Goal: Find contact information: Find contact information

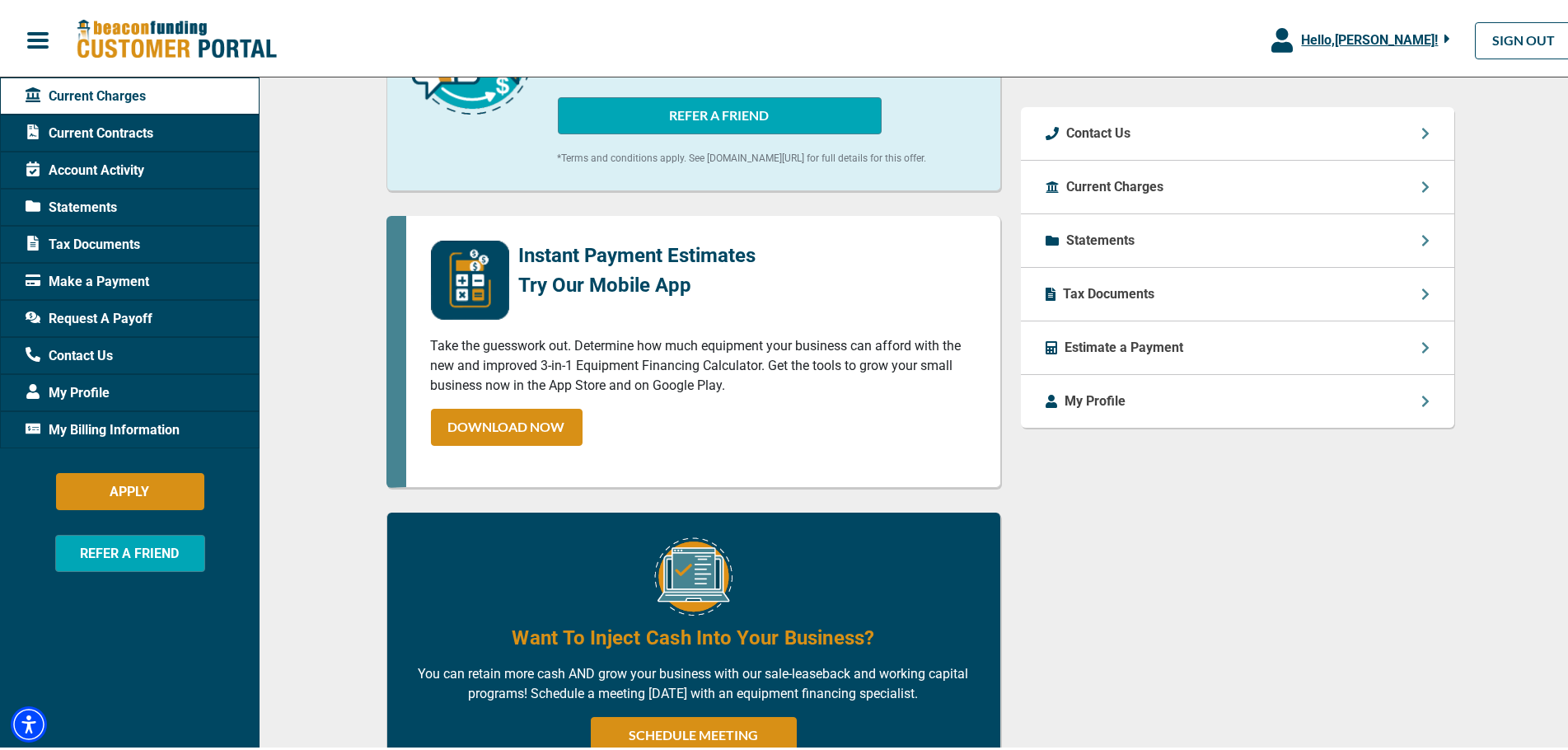
scroll to position [780, 0]
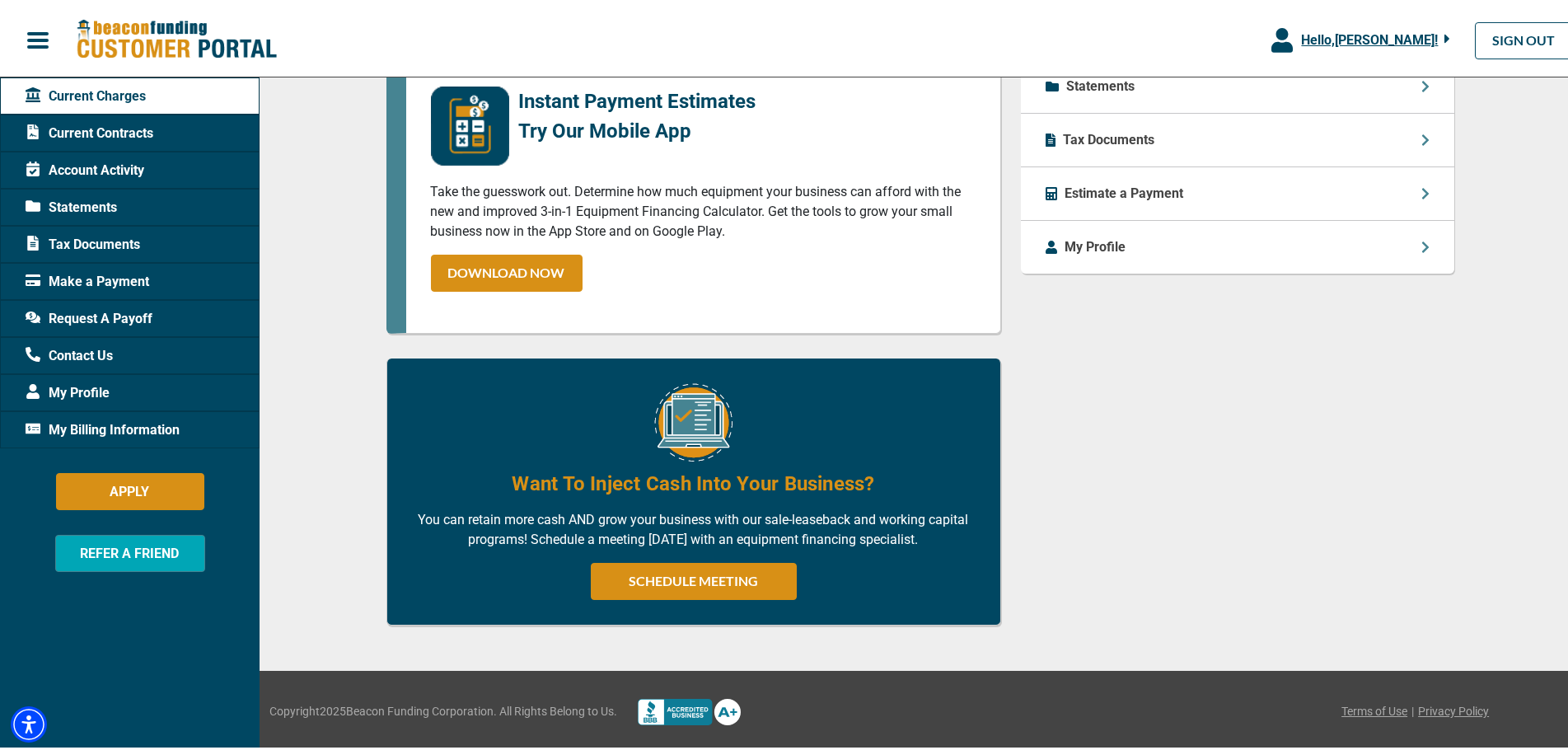
click at [121, 130] on span "Current Contracts" at bounding box center [90, 130] width 128 height 19
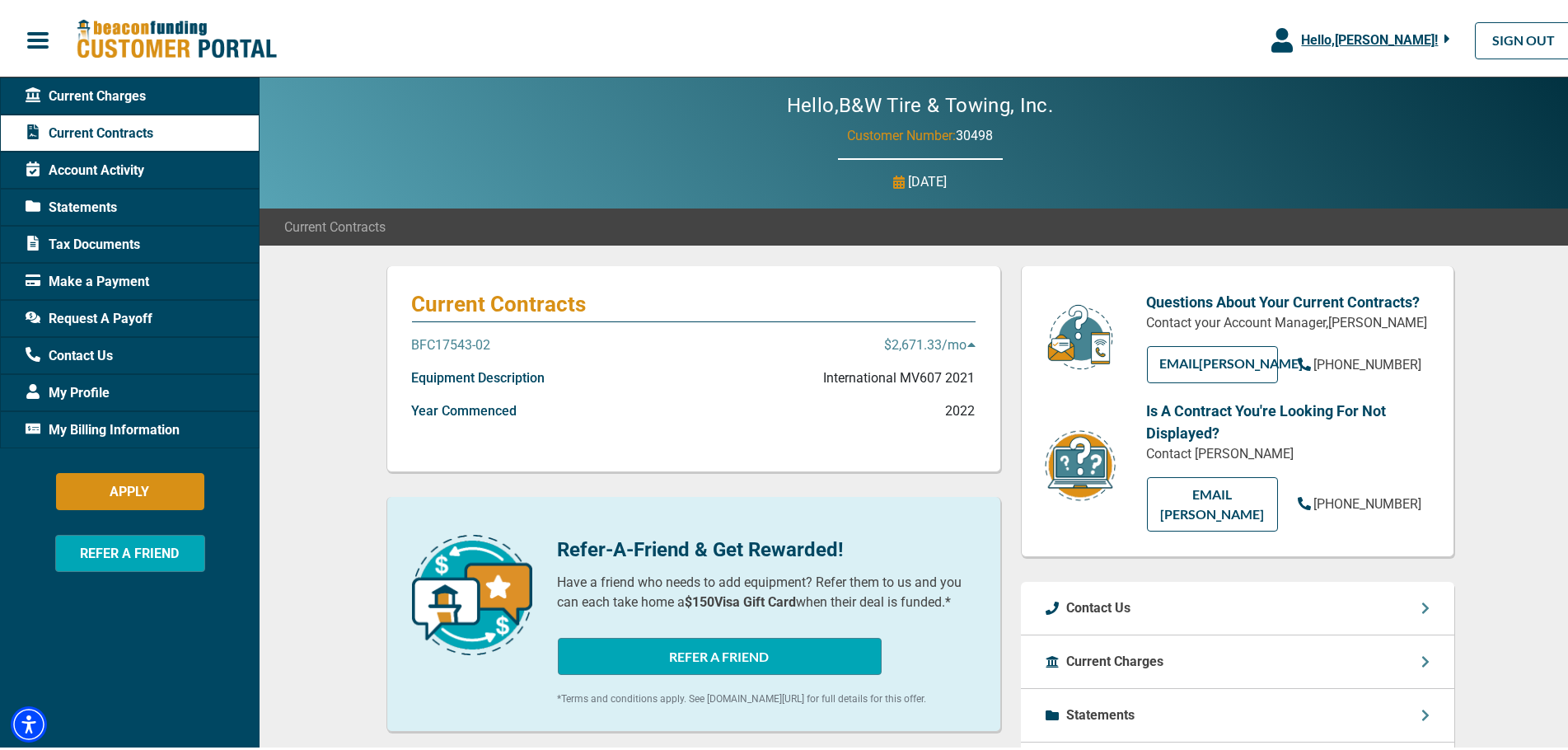
click at [942, 343] on p "$2,671.33 /mo" at bounding box center [930, 341] width 91 height 19
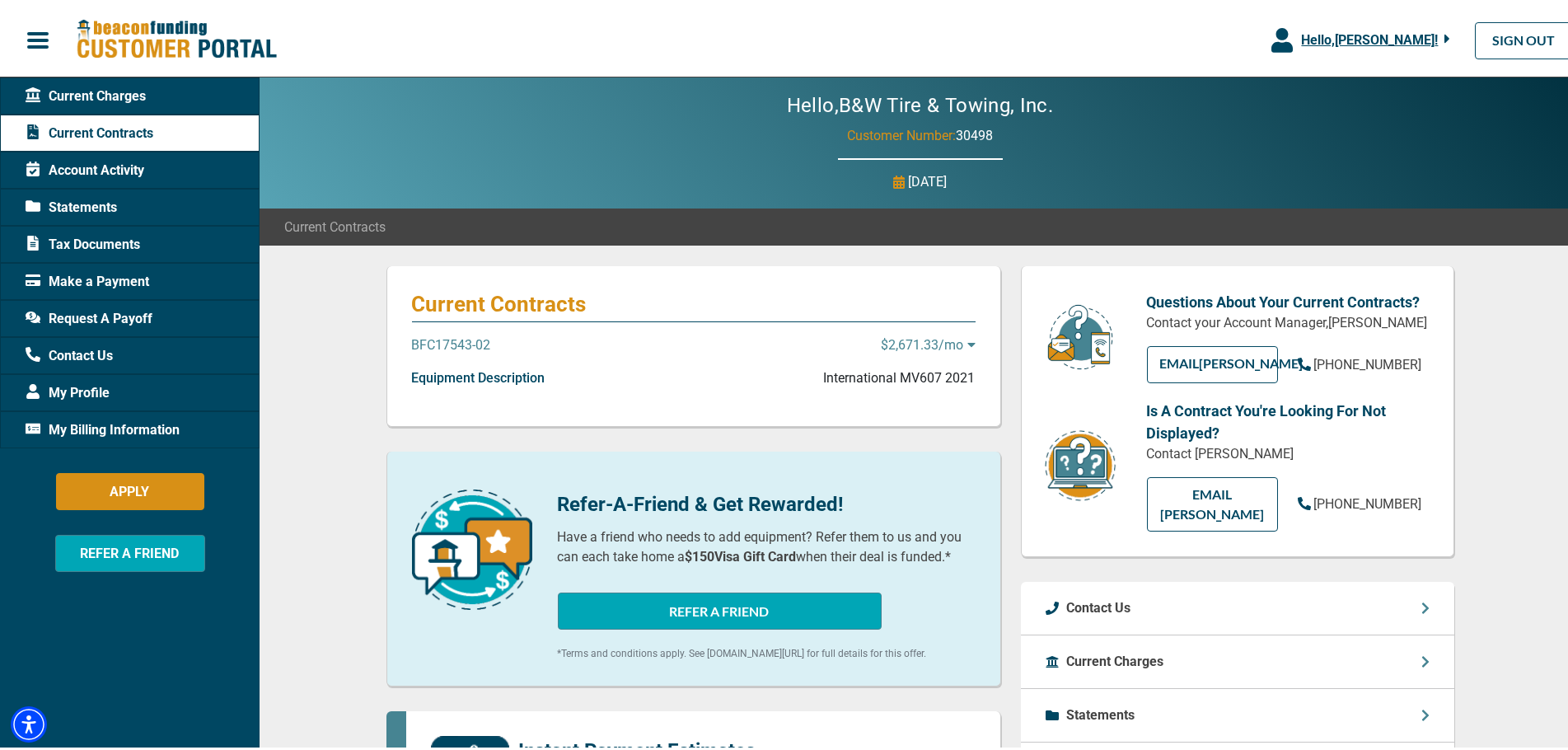
click at [942, 343] on p "$2,671.33 /mo" at bounding box center [928, 341] width 94 height 19
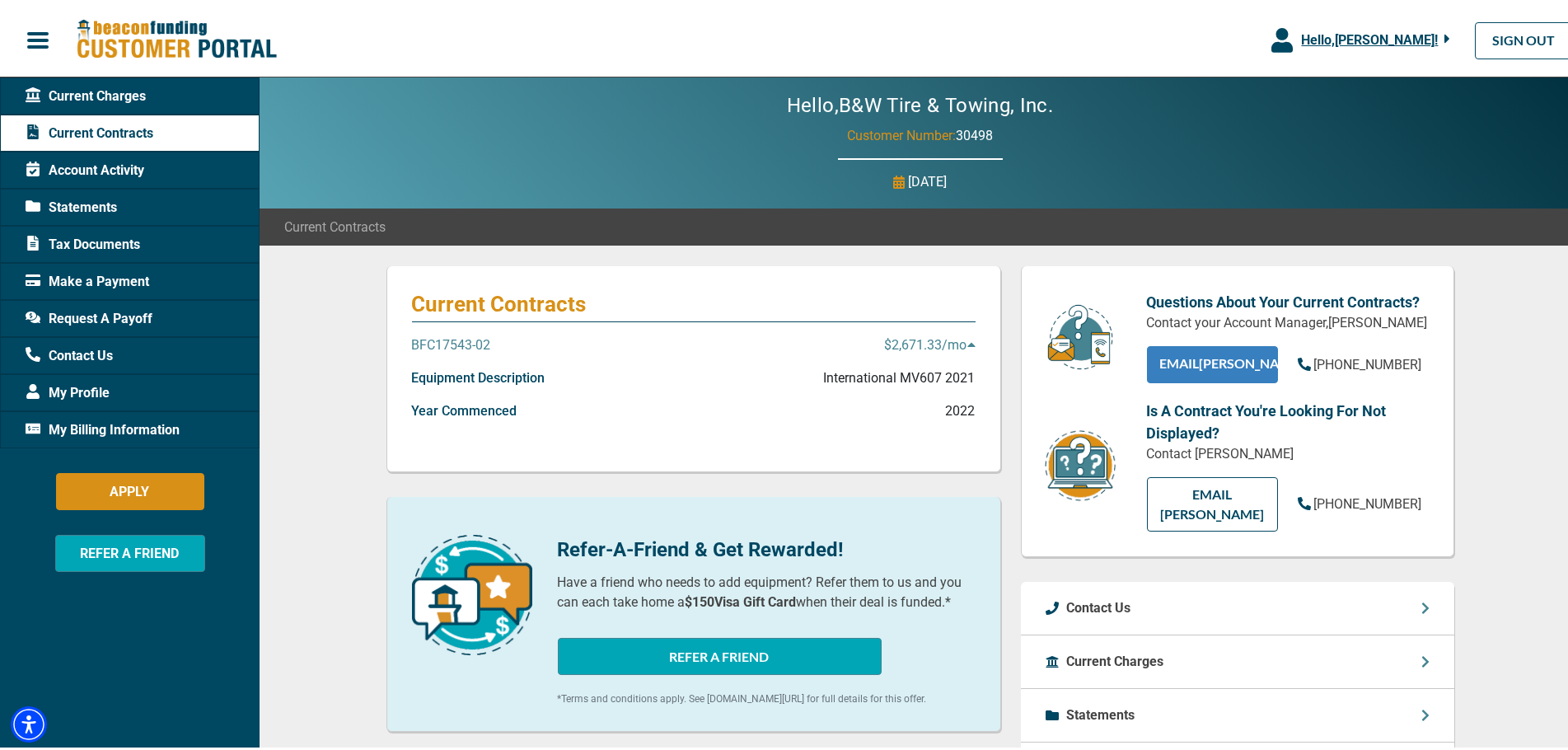
click at [1218, 360] on link "EMAIL [PERSON_NAME]" at bounding box center [1212, 362] width 131 height 37
click at [1462, 100] on div "Hello, B&W Tire & Towing, Inc. Customer Number: 30498 [DATE]" at bounding box center [920, 139] width 1320 height 131
drag, startPoint x: 504, startPoint y: 337, endPoint x: 405, endPoint y: 341, distance: 99.1
click at [412, 341] on div "BFC17543-02 $2,671.33 /mo" at bounding box center [694, 349] width 564 height 33
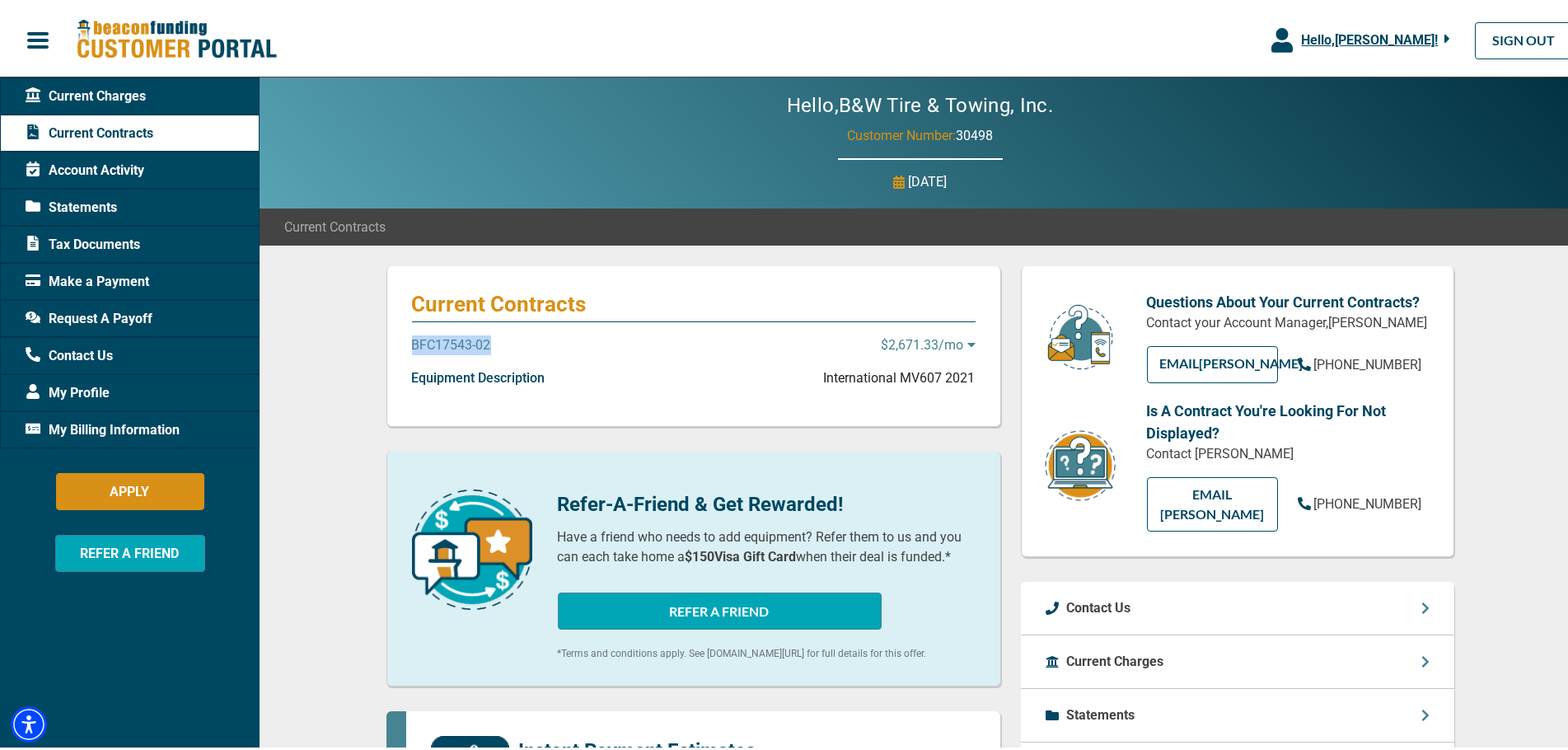
copy p "BFC17543-02"
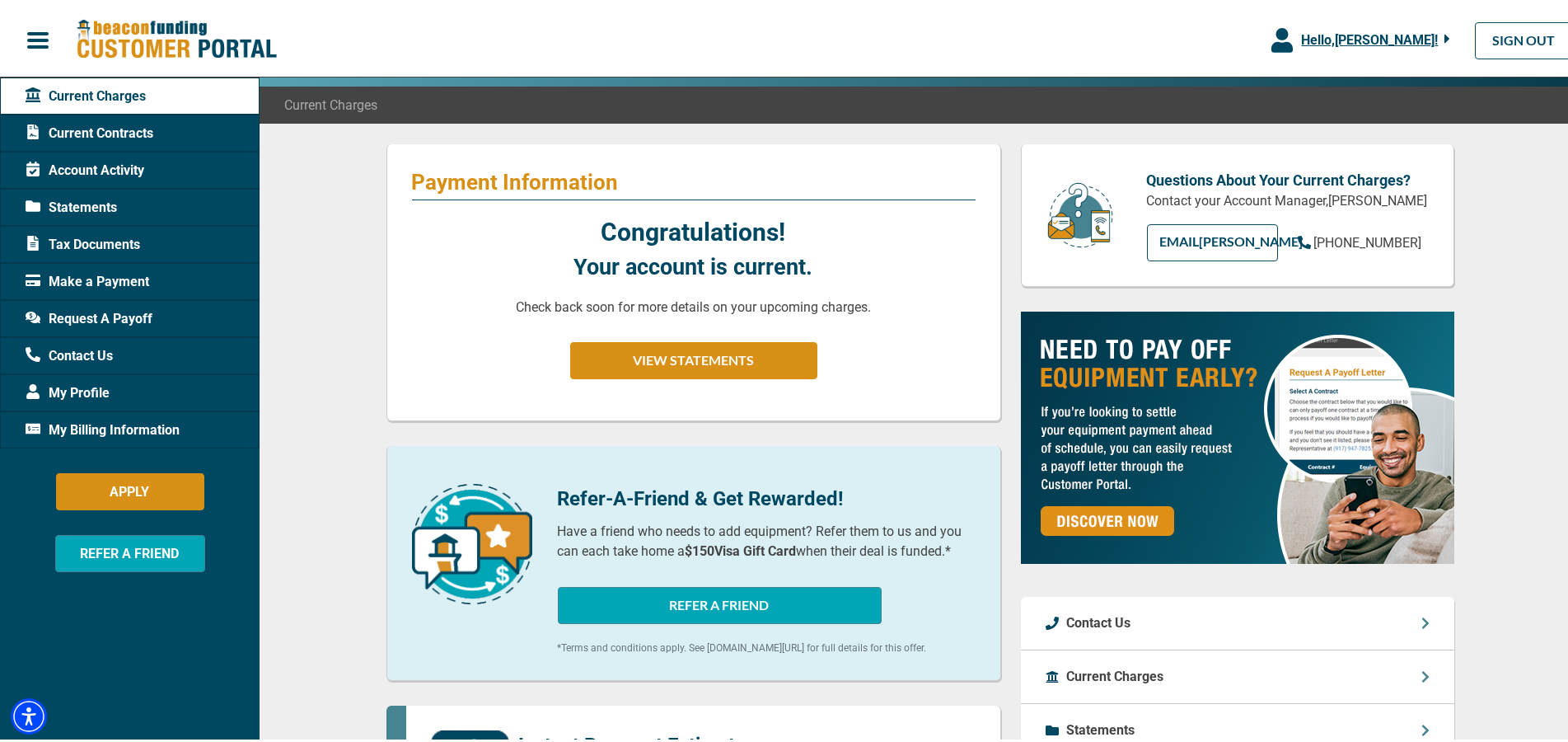
scroll to position [248, 0]
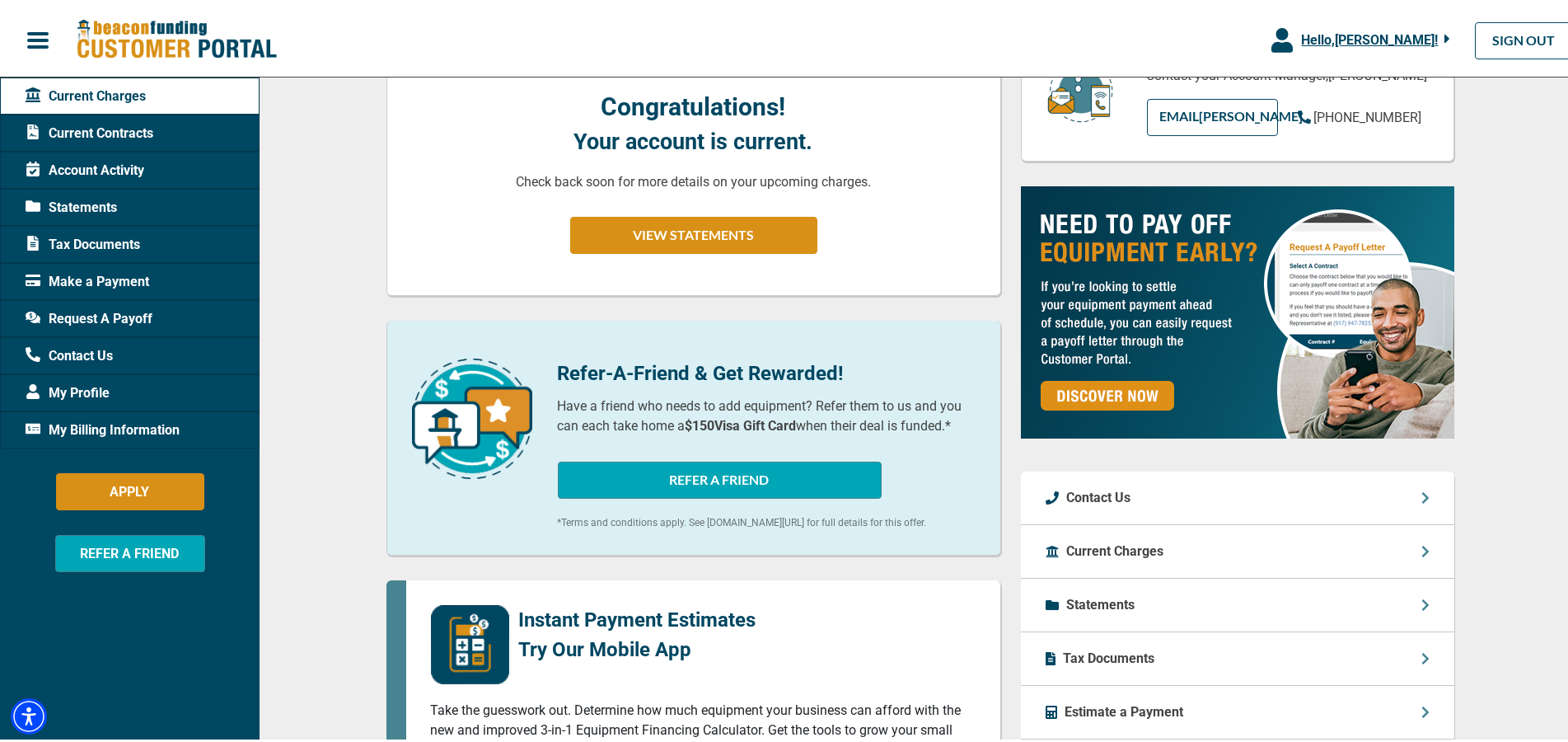
click at [1100, 493] on p "Contact Us" at bounding box center [1099, 493] width 64 height 19
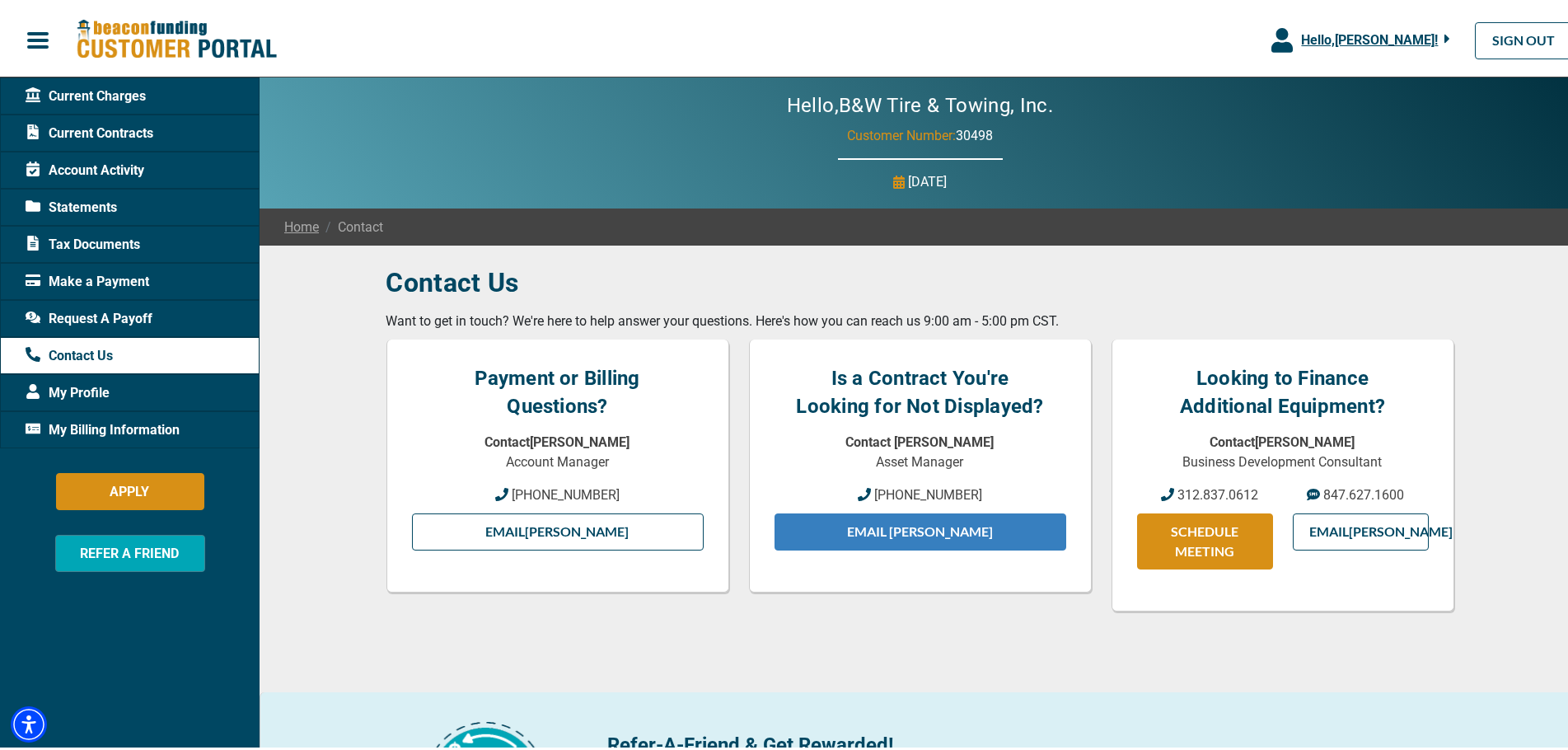
click at [931, 527] on link "Email Jeff" at bounding box center [920, 528] width 292 height 37
click at [1224, 280] on h3 "Contact Us" at bounding box center [920, 279] width 1067 height 33
click at [97, 96] on span "Current Charges" at bounding box center [86, 93] width 121 height 19
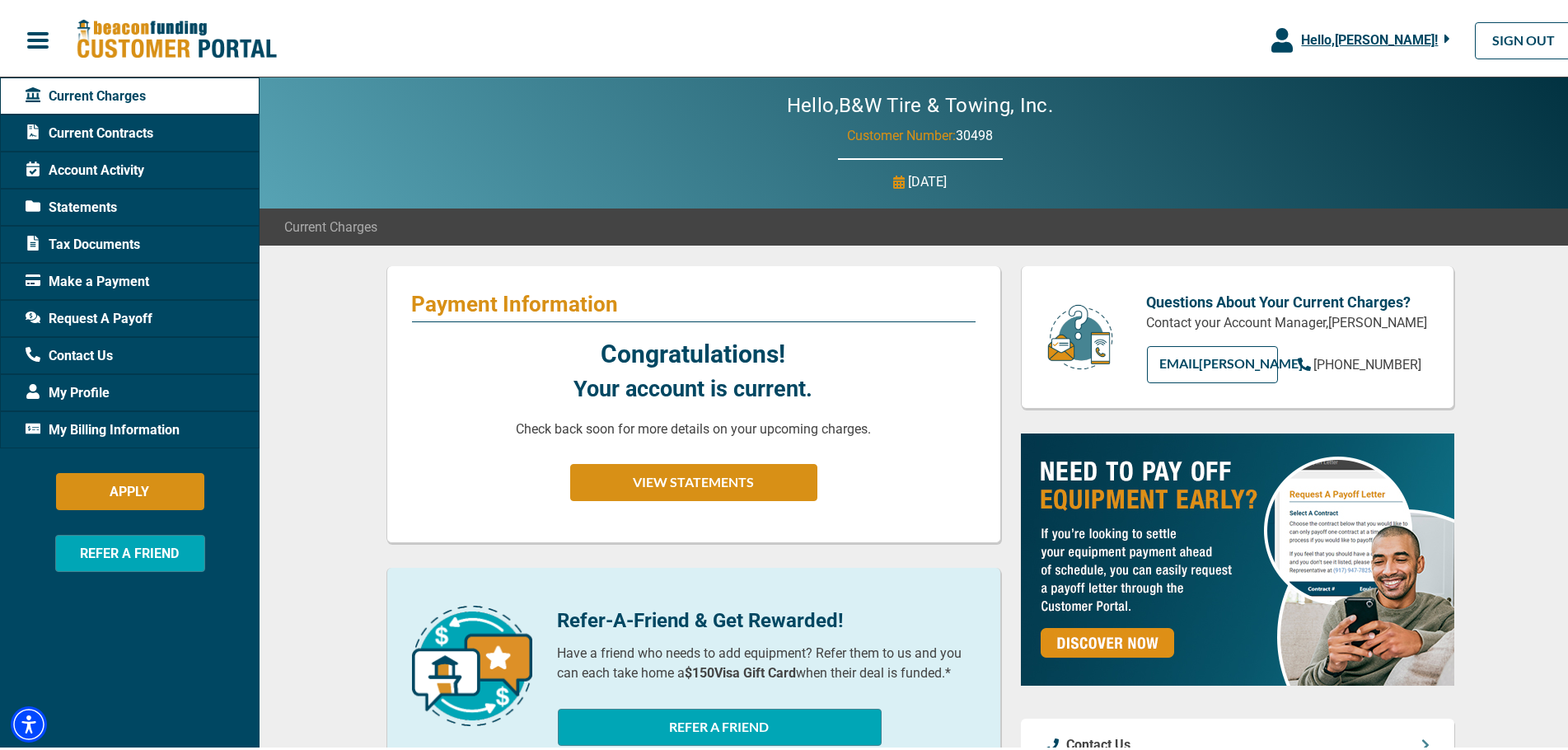
scroll to position [329, 0]
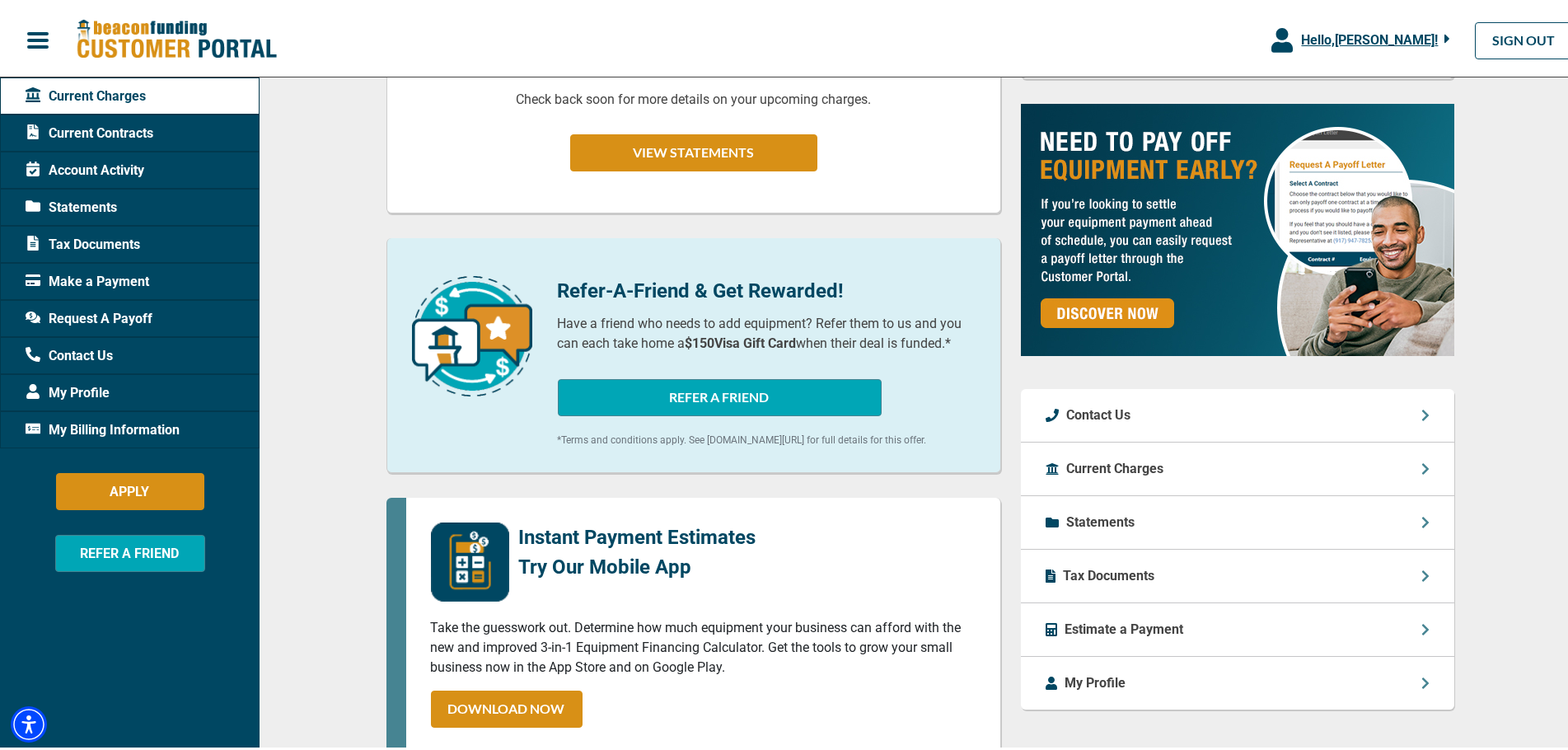
click at [1167, 406] on div "Contact Us" at bounding box center [1237, 413] width 433 height 54
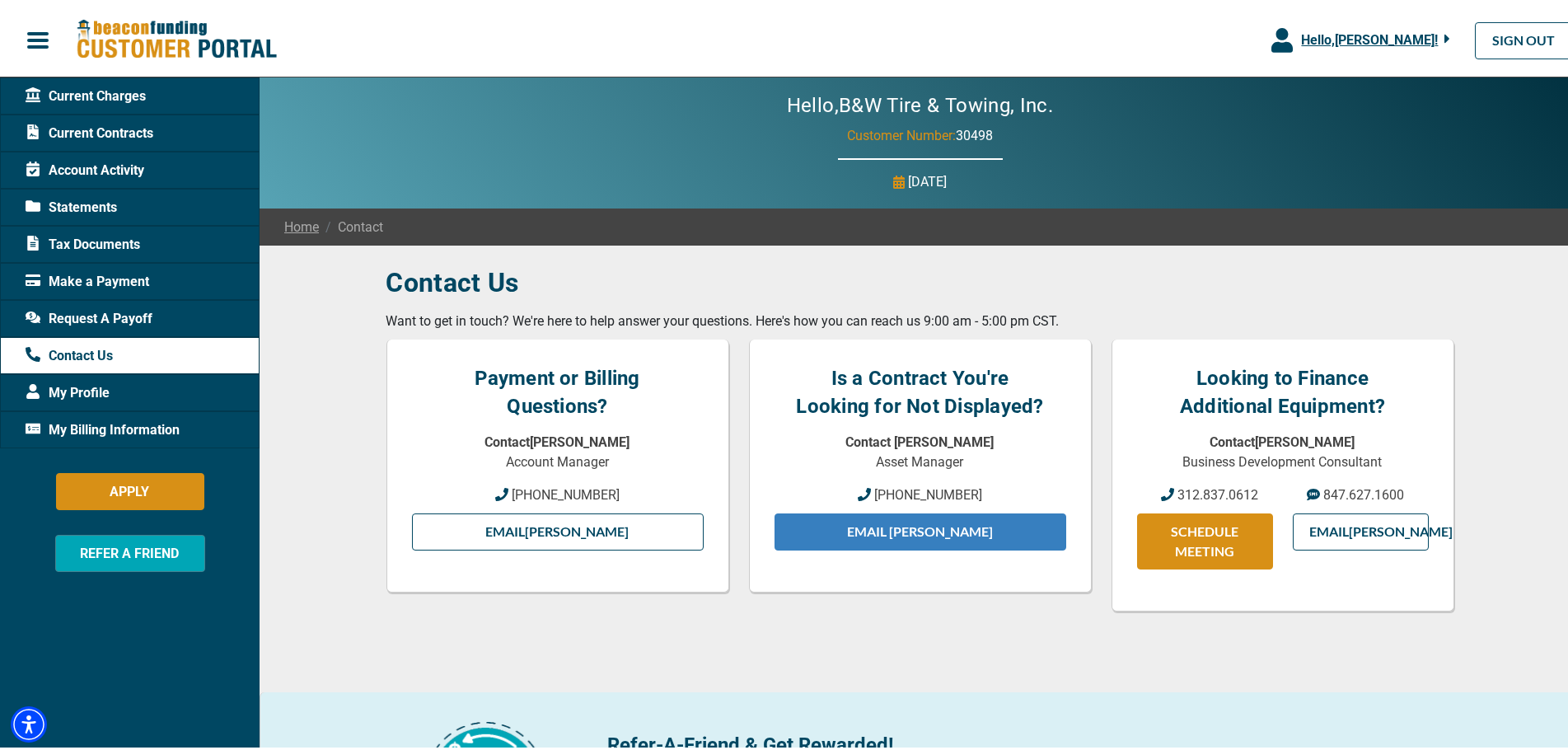
click at [913, 515] on link "Email Jeff" at bounding box center [920, 528] width 292 height 37
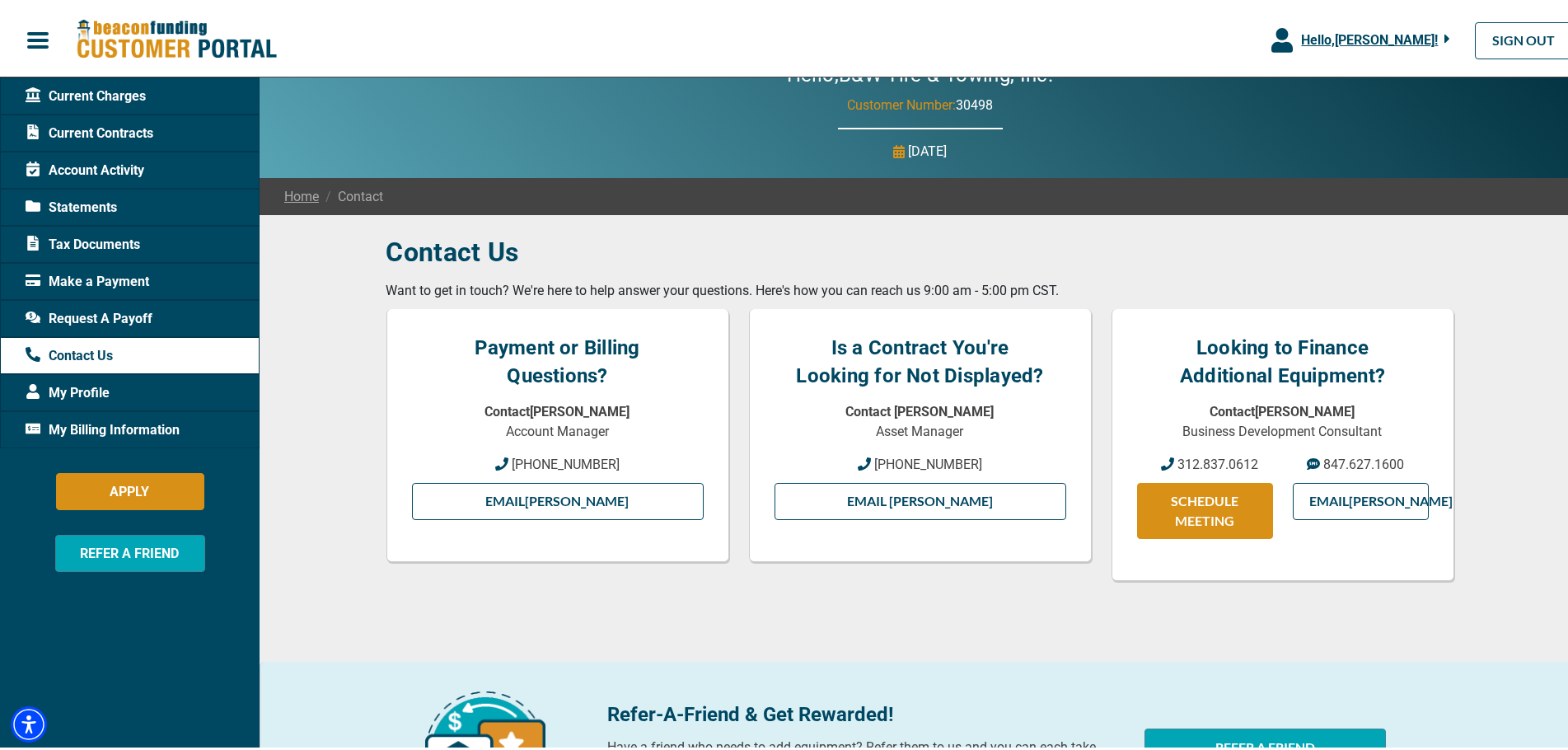
scroll to position [29, 0]
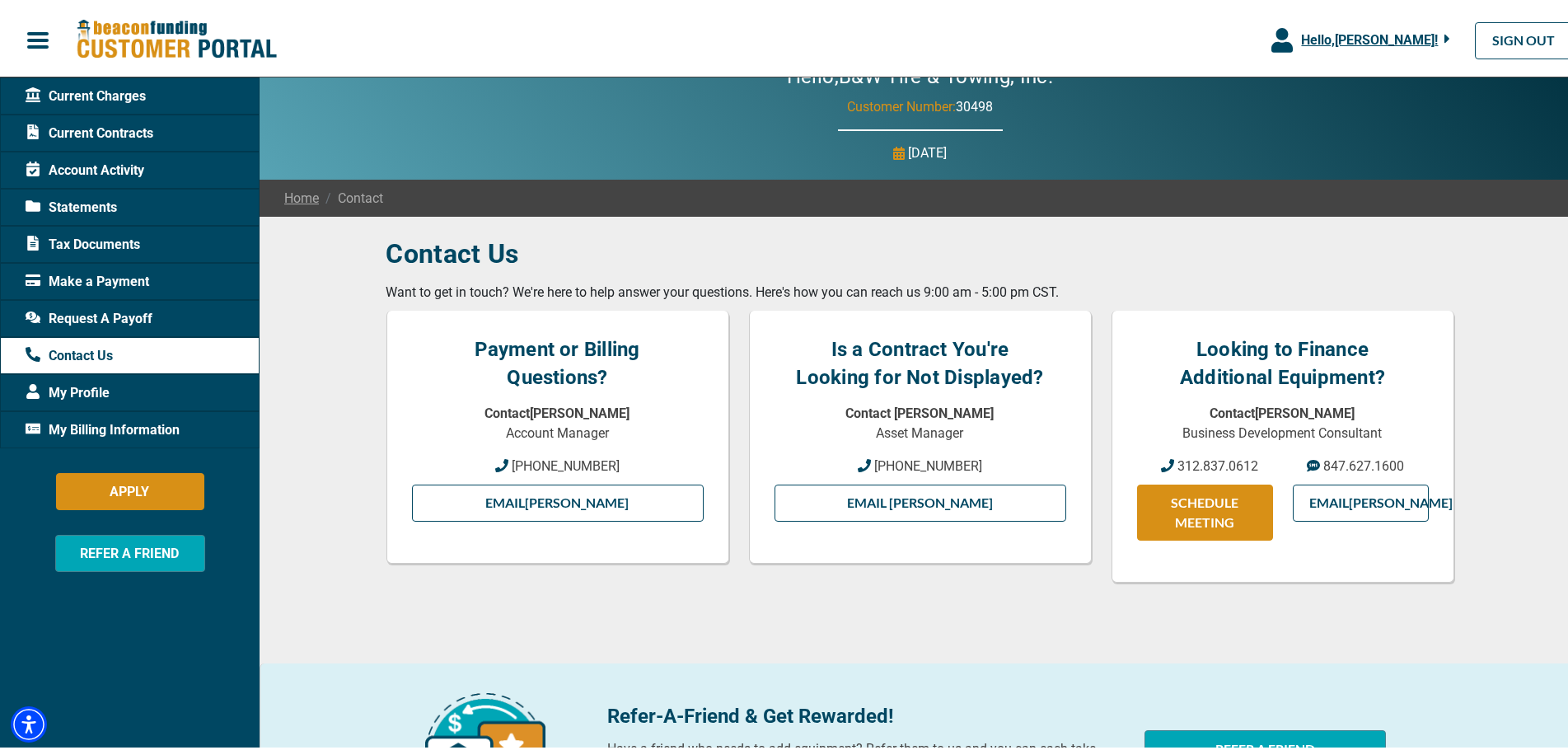
click at [1444, 34] on icon "button" at bounding box center [1446, 35] width 5 height 8
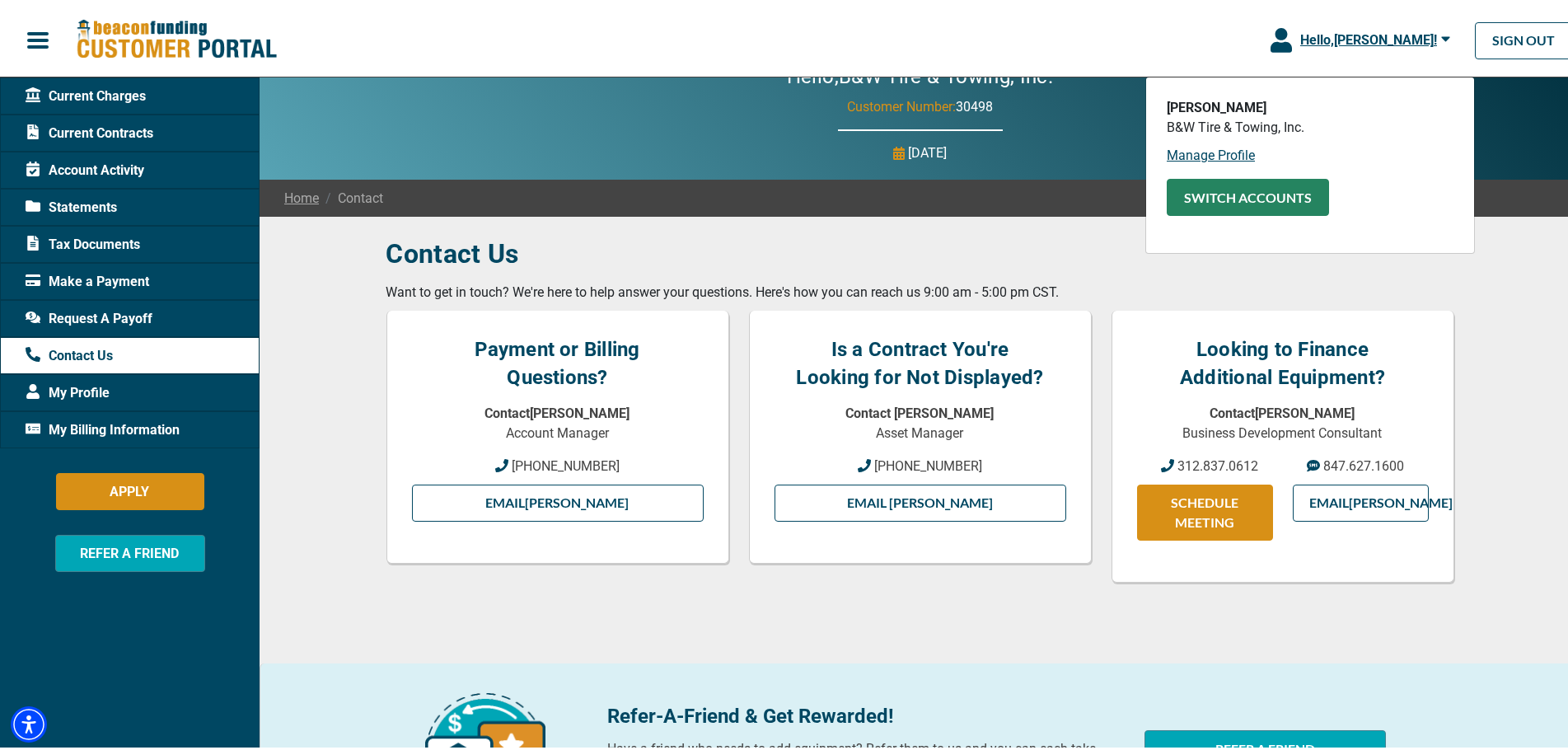
click at [1225, 198] on button "SWITCH ACCOUNTS" at bounding box center [1247, 194] width 162 height 37
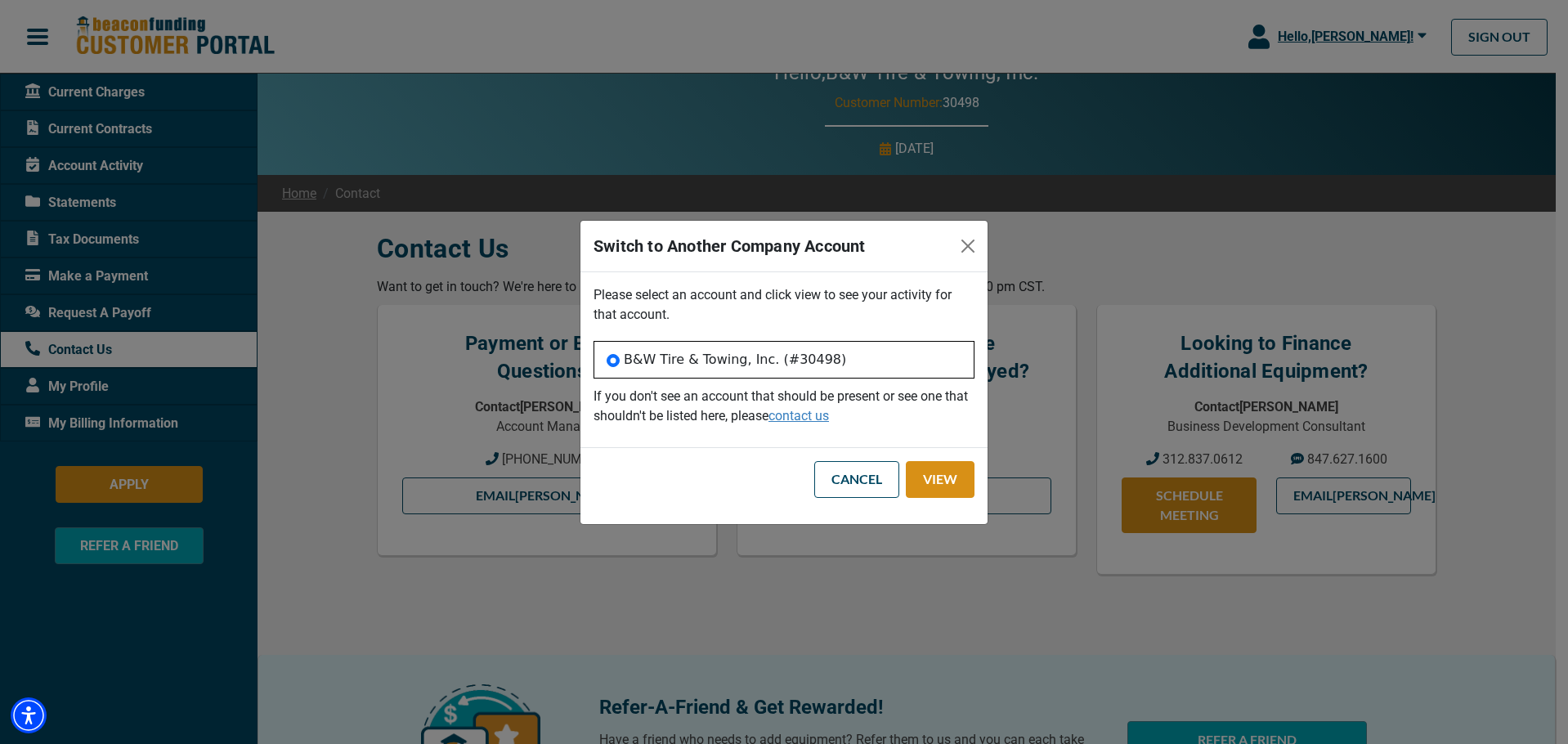
click at [1216, 197] on div "Switch to Another Company Account Please select an account and click view to se…" at bounding box center [784, 372] width 1568 height 744
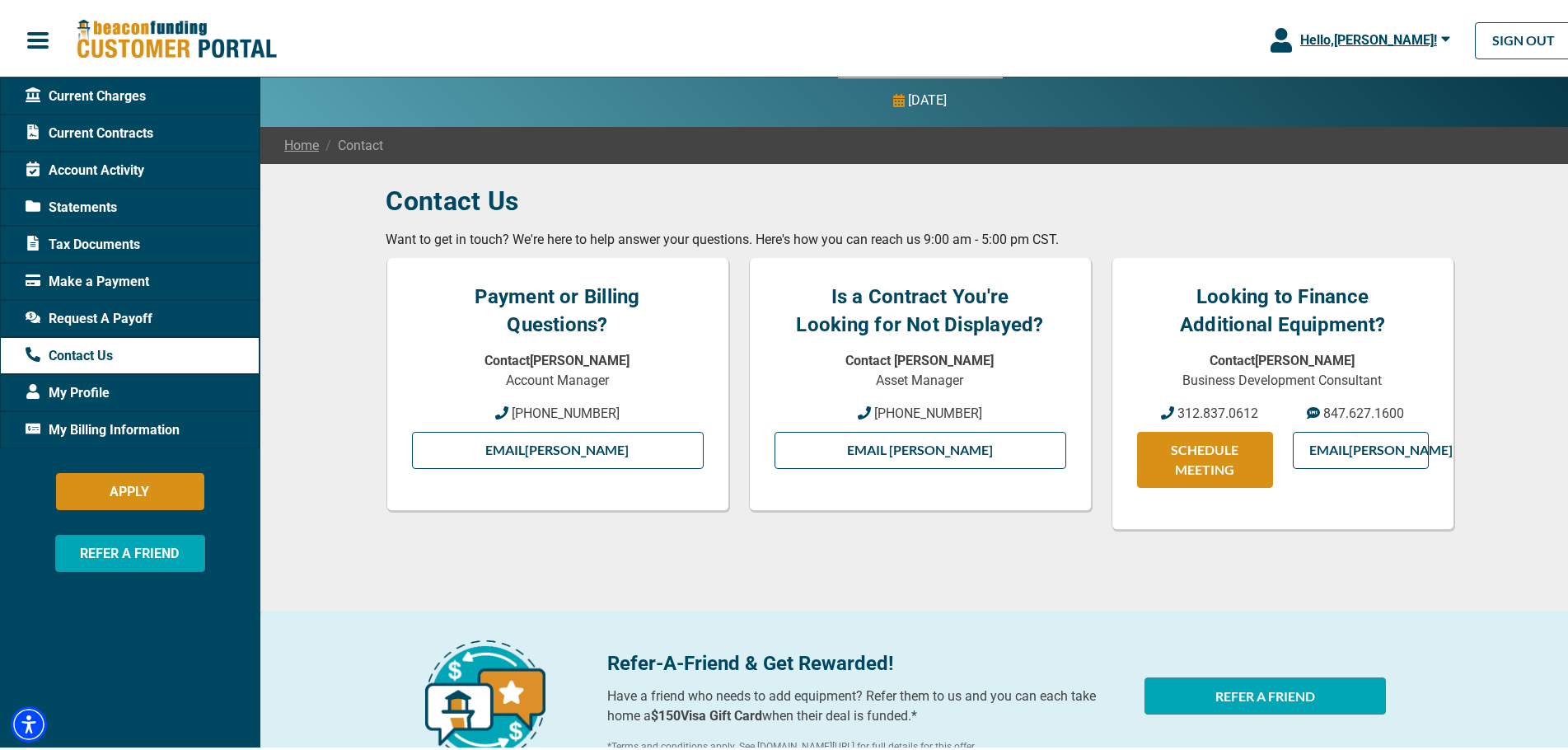
scroll to position [0, 0]
